Goal: Task Accomplishment & Management: Manage account settings

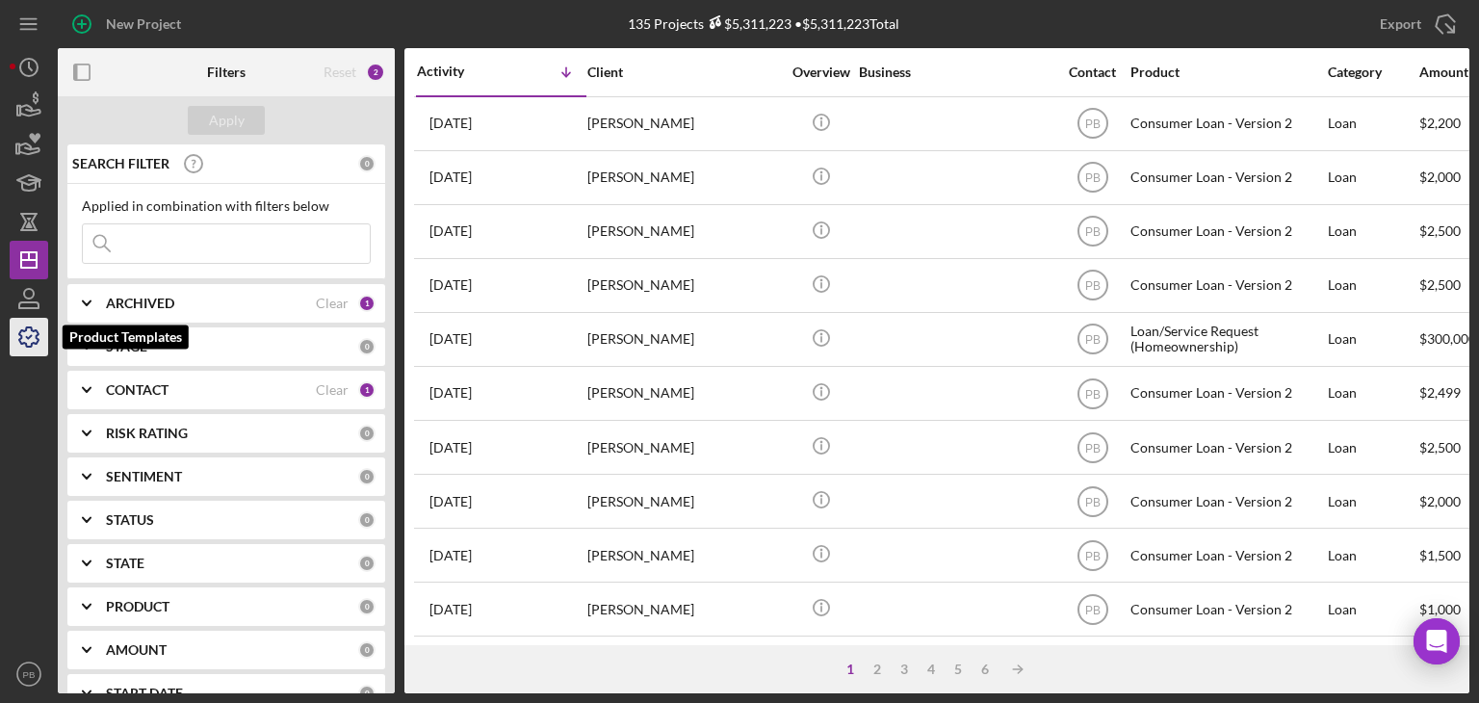
click at [31, 339] on icon "button" at bounding box center [29, 337] width 48 height 48
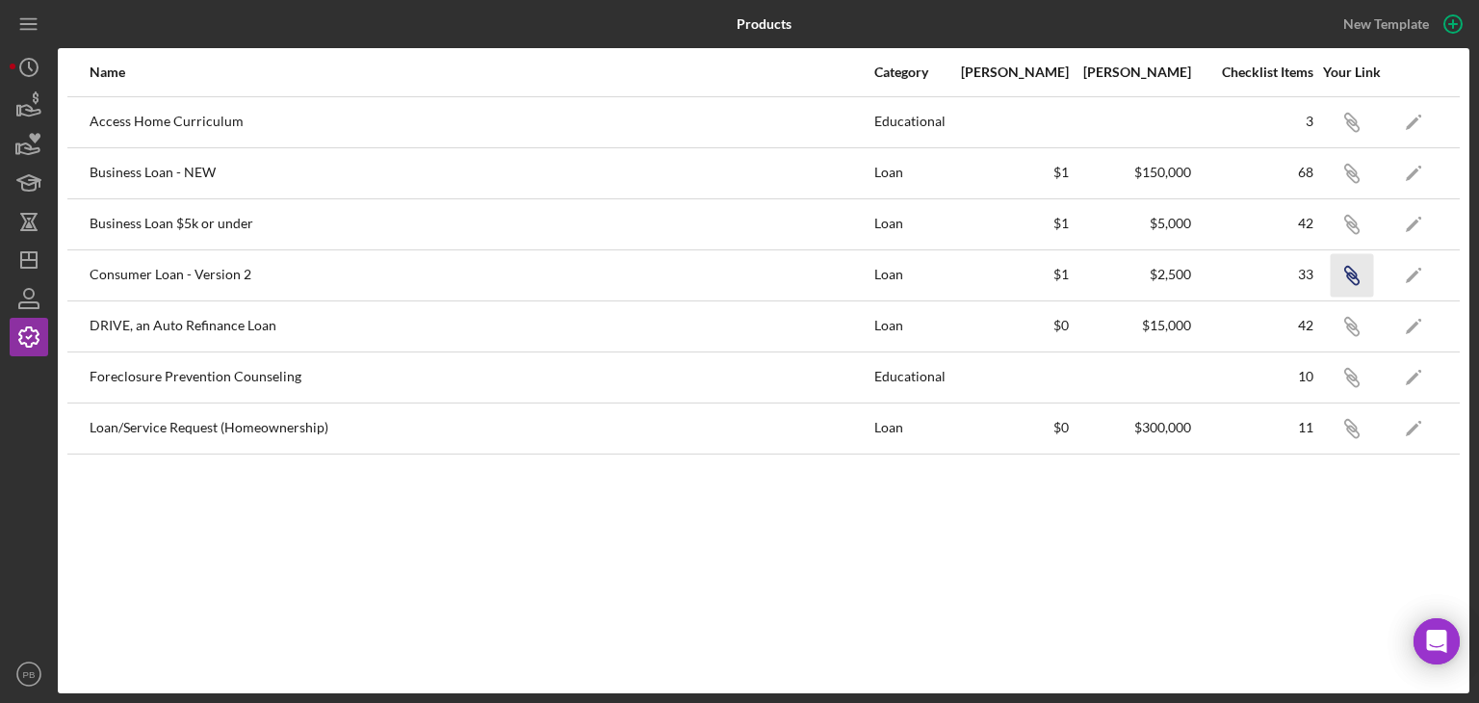
click at [1358, 269] on icon "Icon/Link" at bounding box center [1351, 274] width 43 height 43
click at [34, 263] on icon "Icon/Dashboard" at bounding box center [29, 260] width 48 height 48
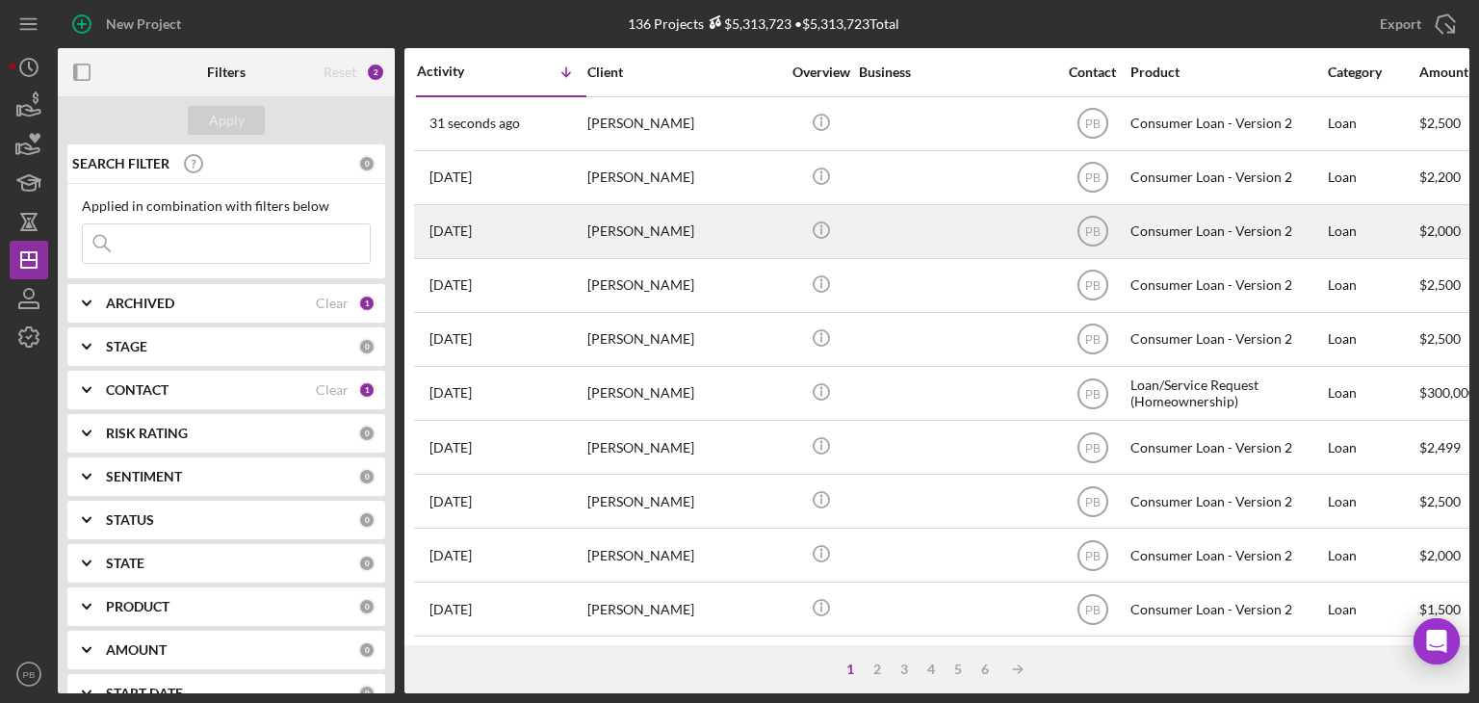
click at [639, 230] on div "[PERSON_NAME]" at bounding box center [683, 231] width 193 height 51
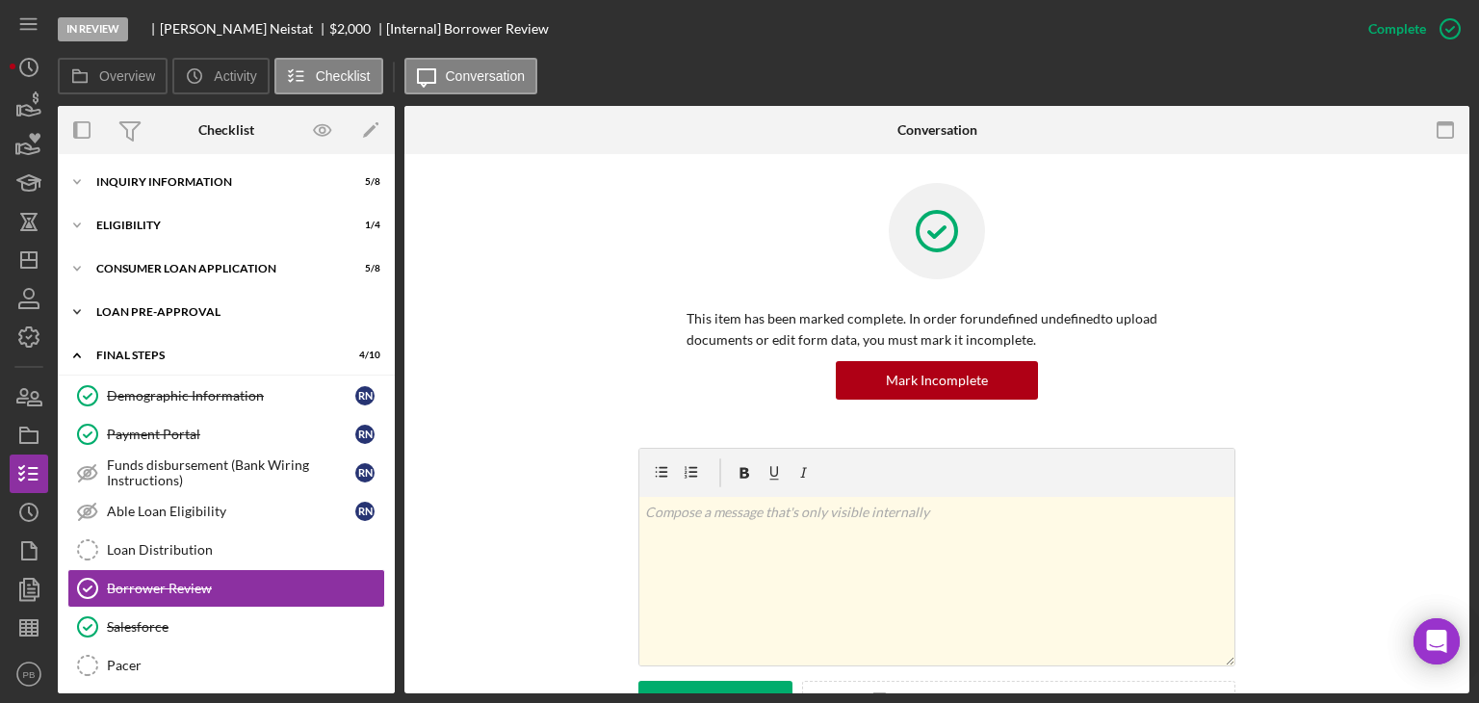
click at [152, 324] on div "Icon/Expander Loan Pre-Approval 0 / 2" at bounding box center [226, 312] width 337 height 39
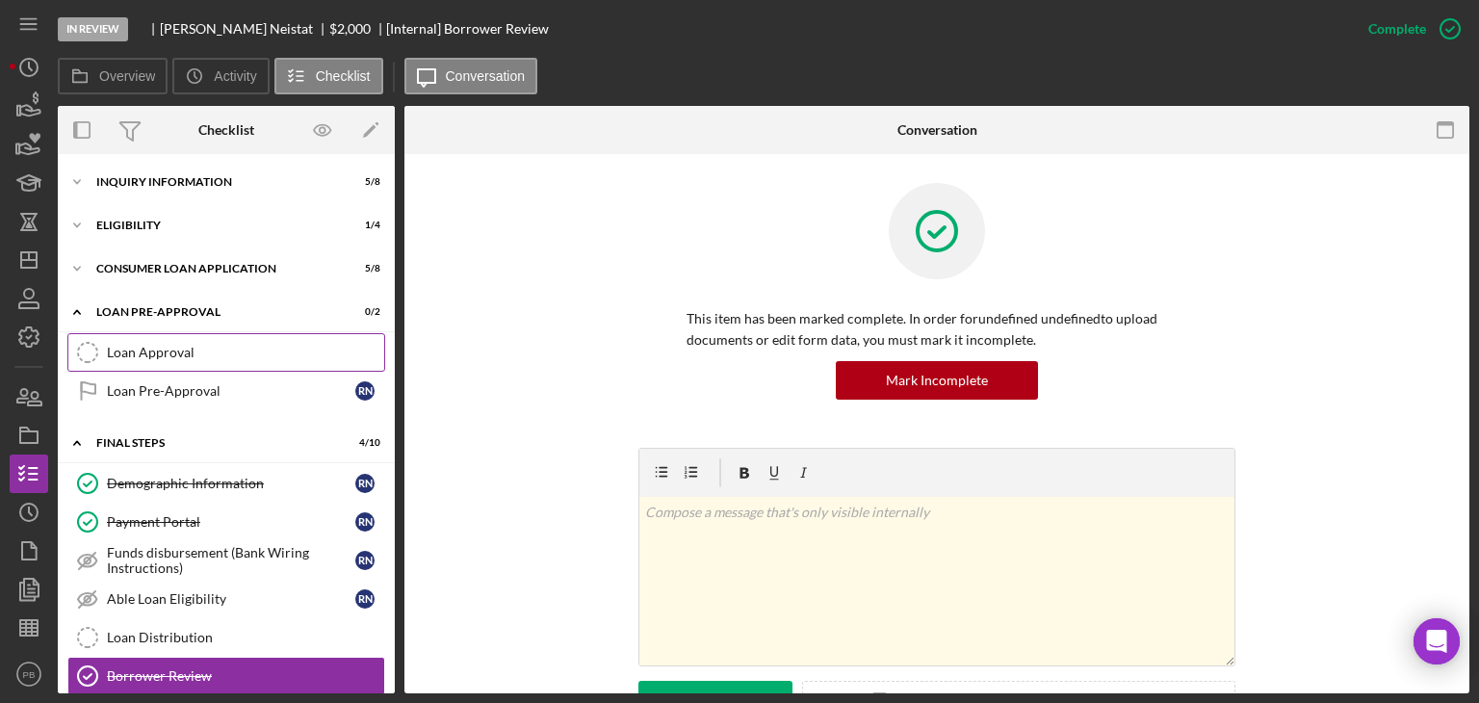
click at [147, 358] on div "Loan Approval" at bounding box center [245, 352] width 277 height 15
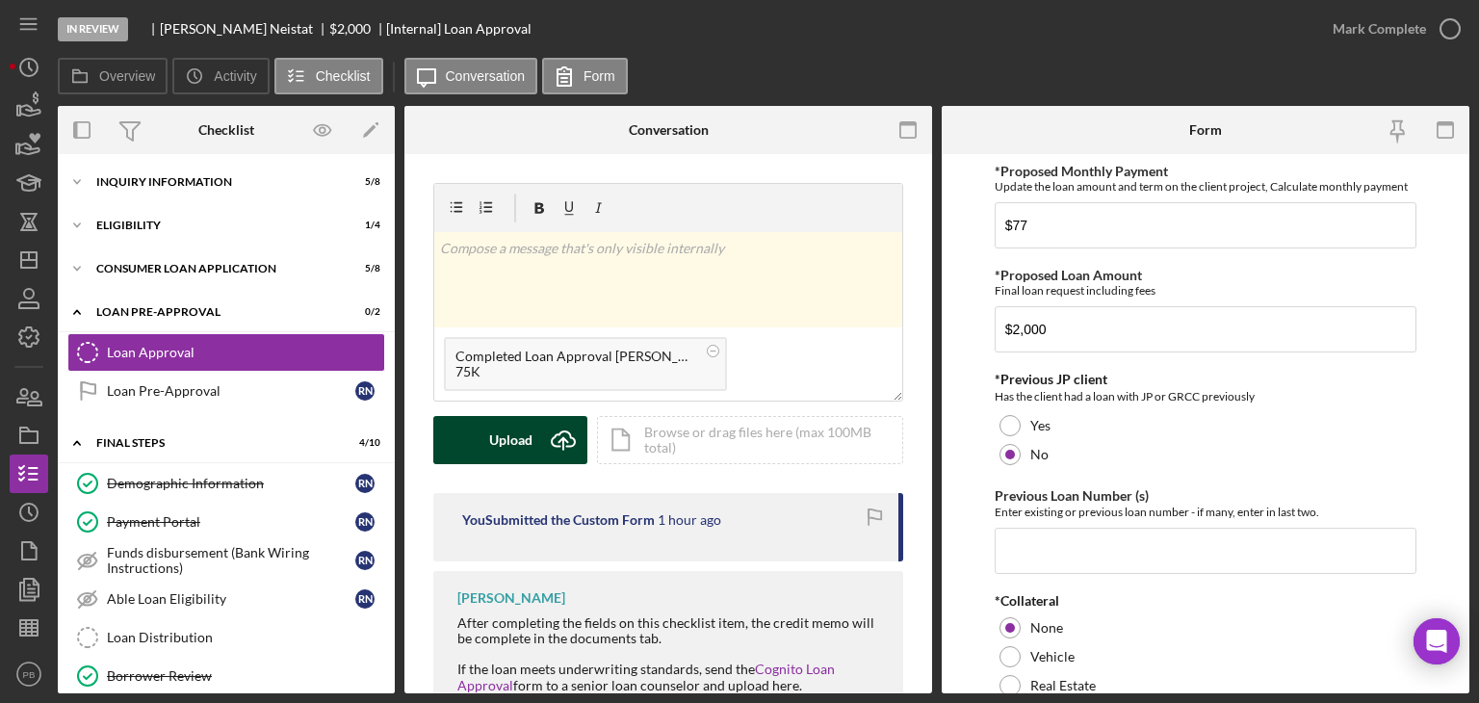
click at [508, 455] on div "Upload" at bounding box center [510, 440] width 43 height 48
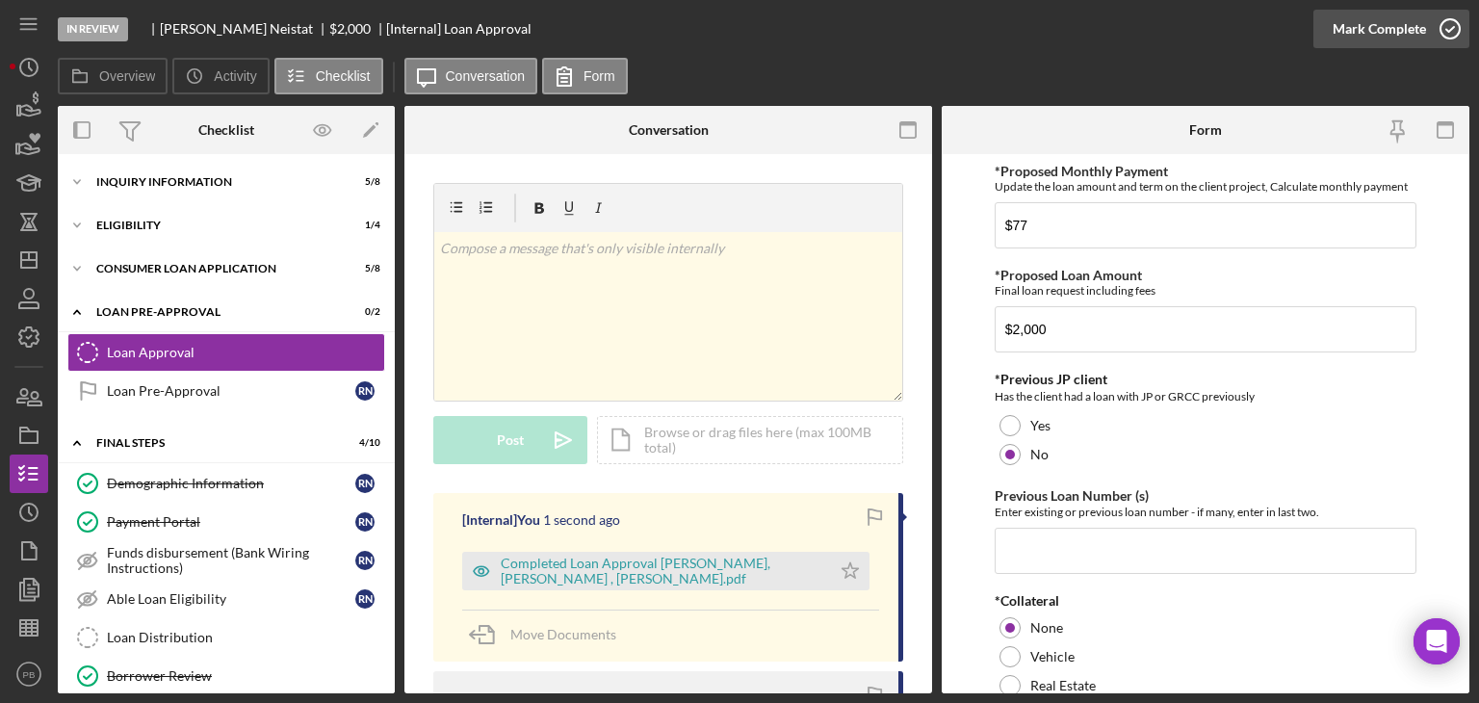
click at [1403, 27] on div "Mark Complete" at bounding box center [1379, 29] width 93 height 39
